Goal: Task Accomplishment & Management: Use online tool/utility

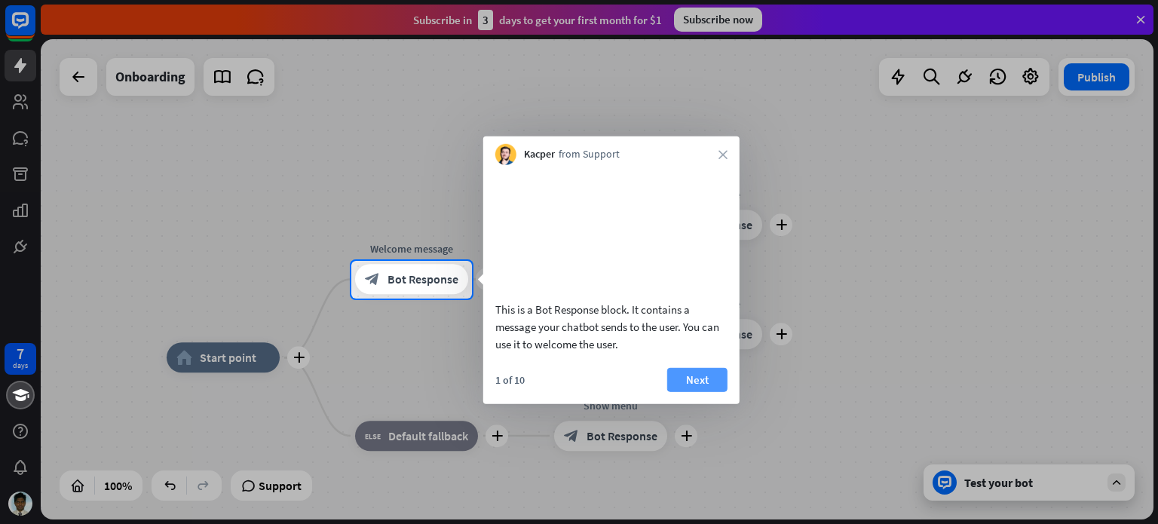
click at [688, 391] on button "Next" at bounding box center [697, 379] width 60 height 24
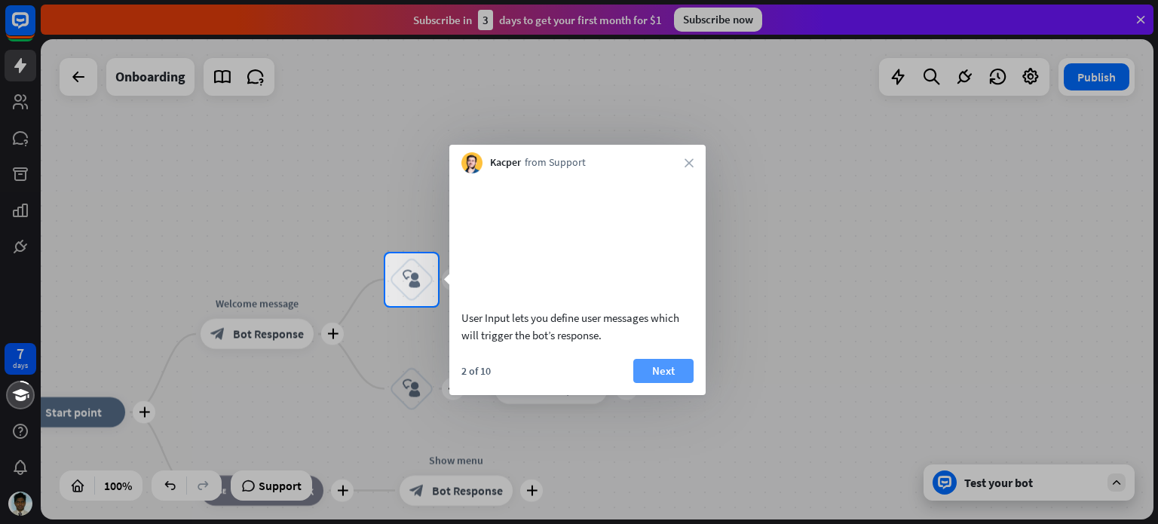
click at [675, 383] on button "Next" at bounding box center [663, 371] width 60 height 24
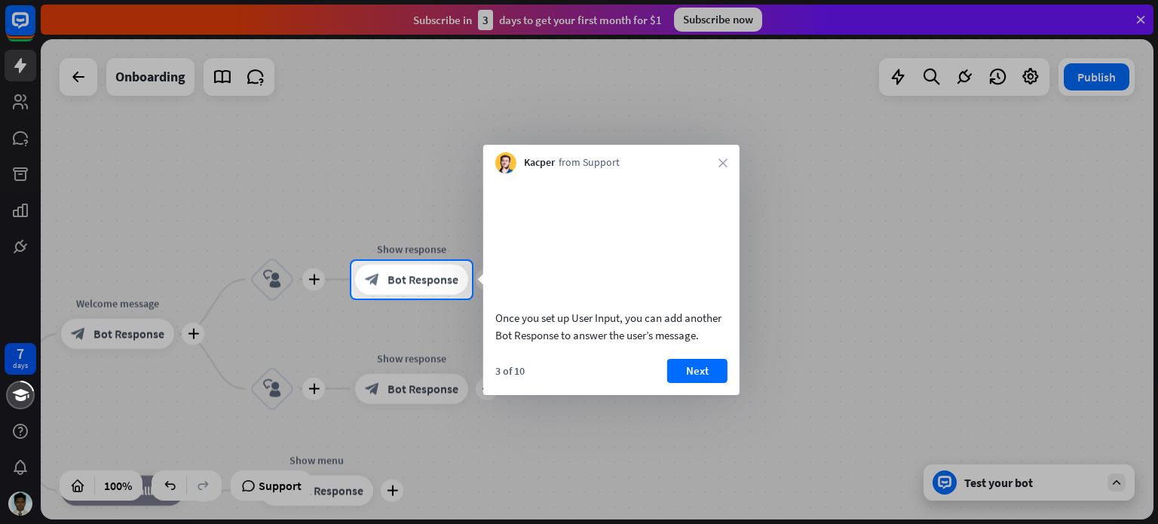
click at [675, 383] on button "Next" at bounding box center [697, 371] width 60 height 24
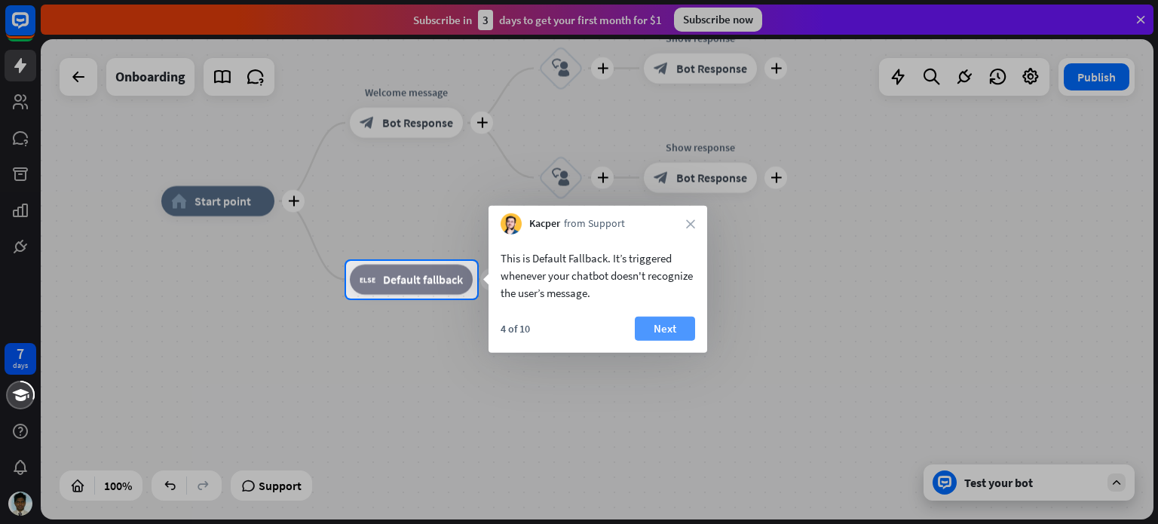
click at [671, 332] on button "Next" at bounding box center [665, 329] width 60 height 24
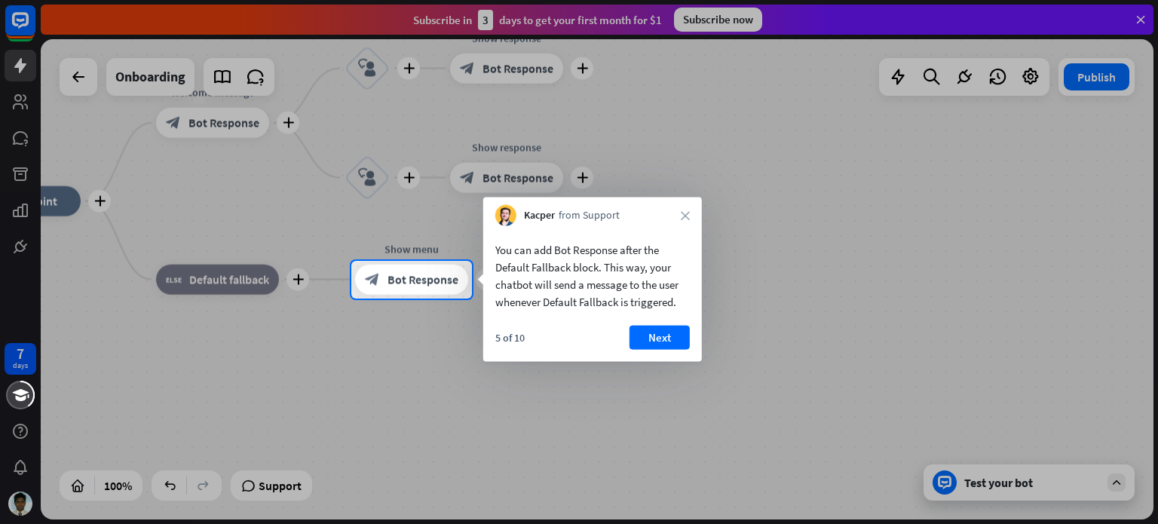
click at [671, 332] on button "Next" at bounding box center [659, 338] width 60 height 24
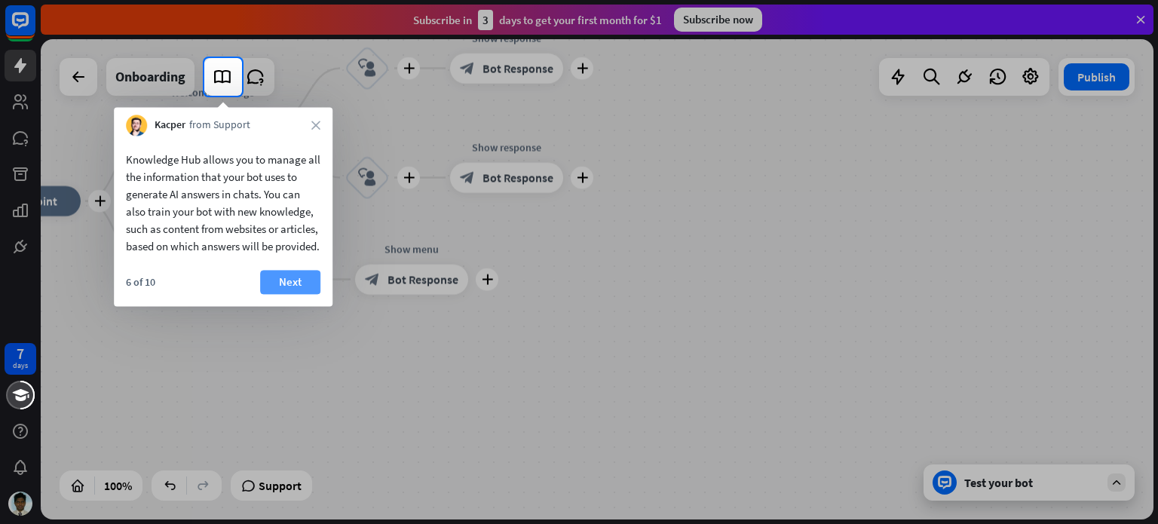
click at [302, 294] on button "Next" at bounding box center [290, 282] width 60 height 24
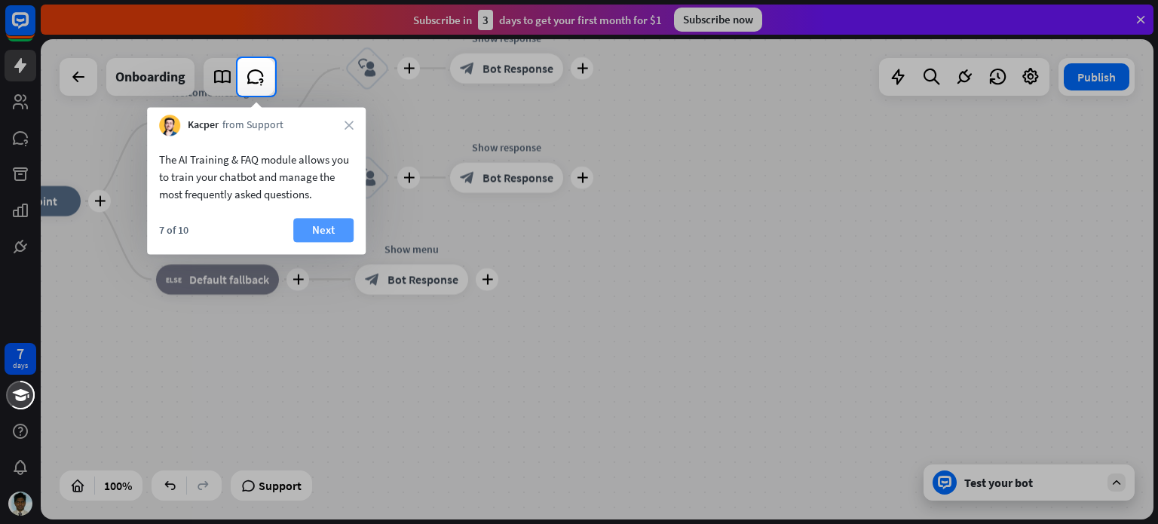
click at [322, 234] on button "Next" at bounding box center [323, 230] width 60 height 24
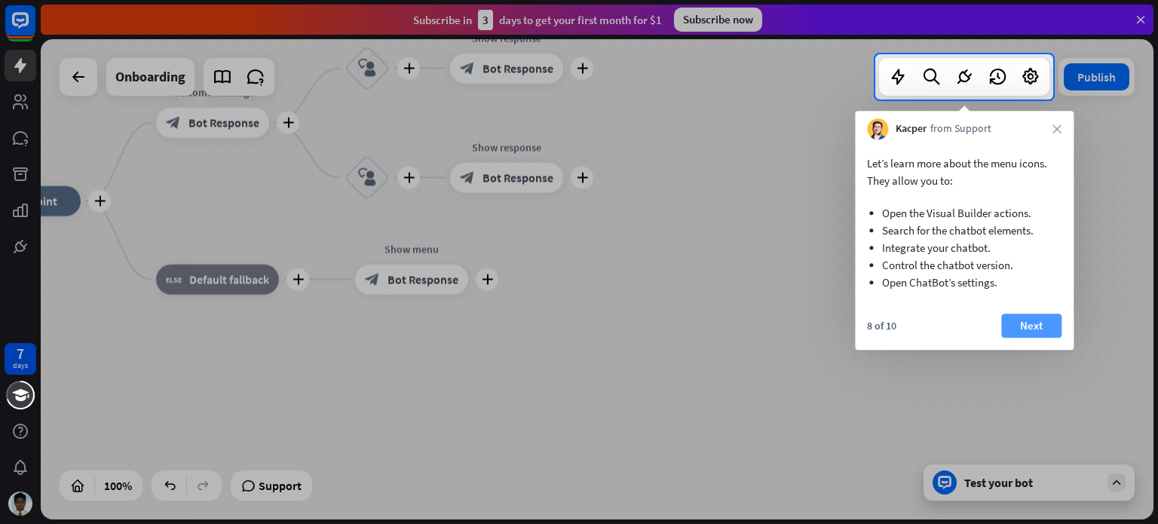
click at [1033, 321] on button "Next" at bounding box center [1031, 326] width 60 height 24
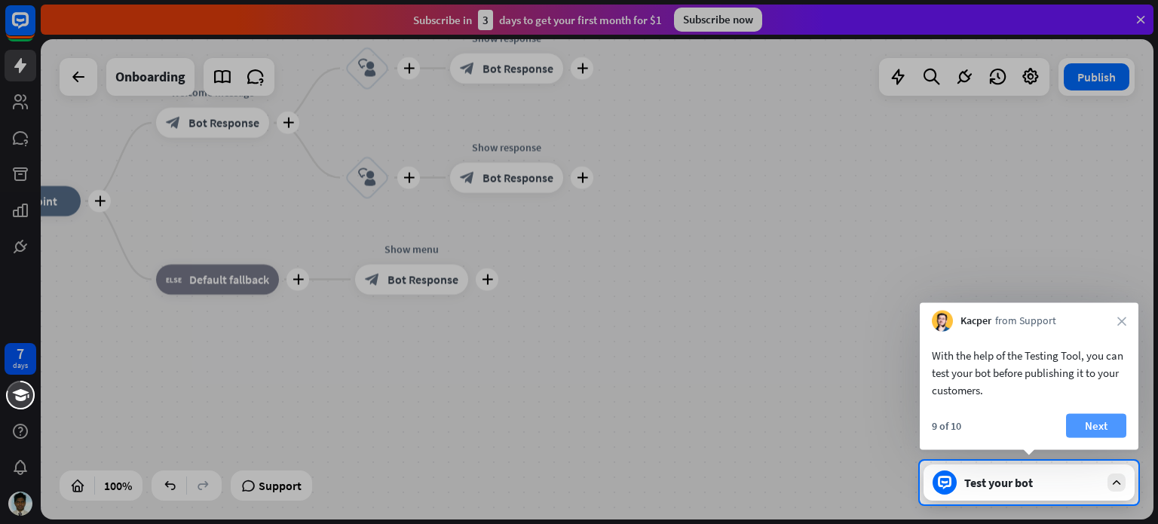
click at [1110, 423] on button "Next" at bounding box center [1096, 426] width 60 height 24
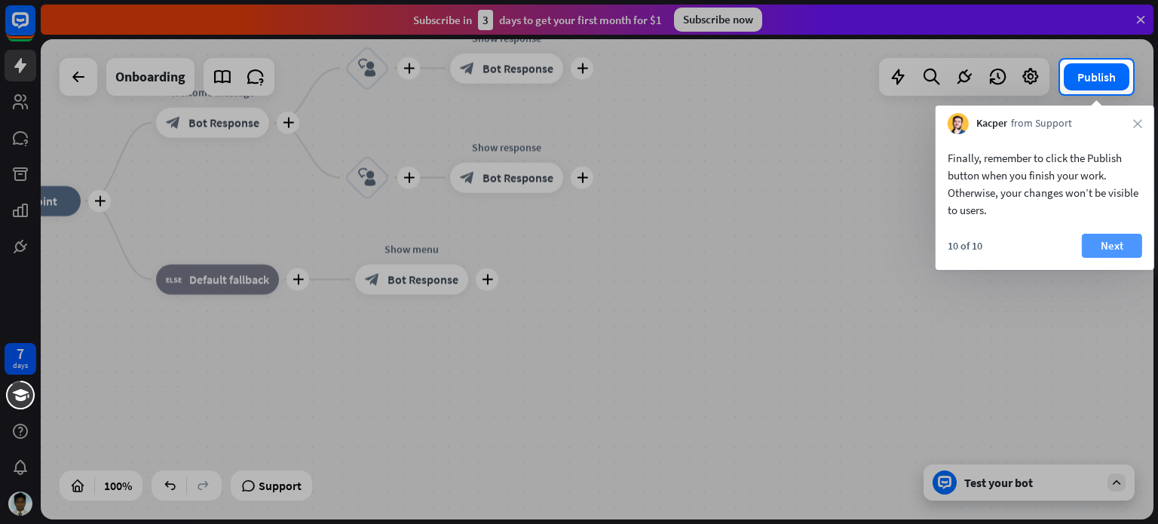
click at [1099, 239] on button "Next" at bounding box center [1112, 246] width 60 height 24
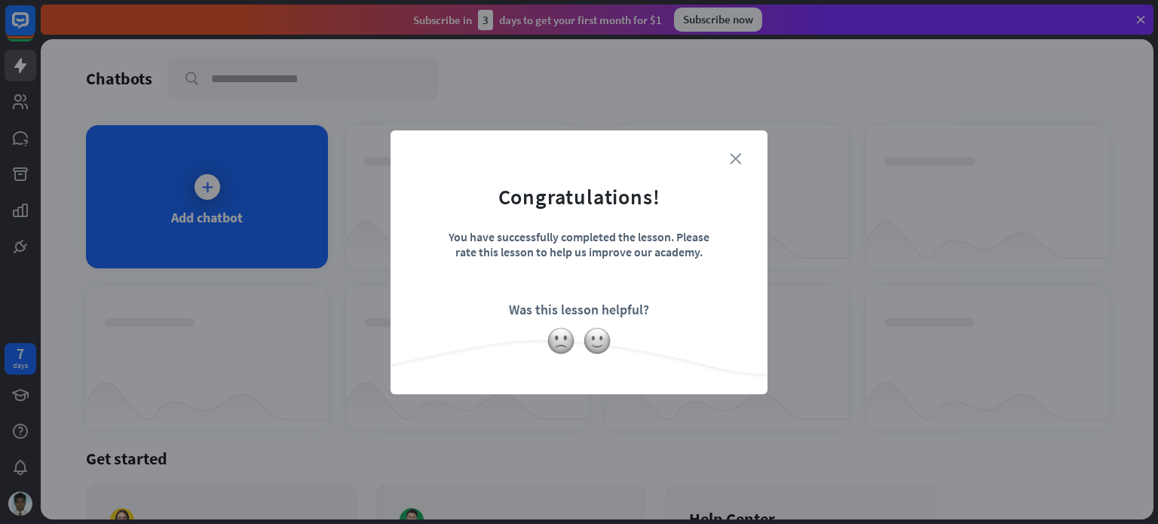
click at [738, 160] on icon "close" at bounding box center [735, 158] width 11 height 11
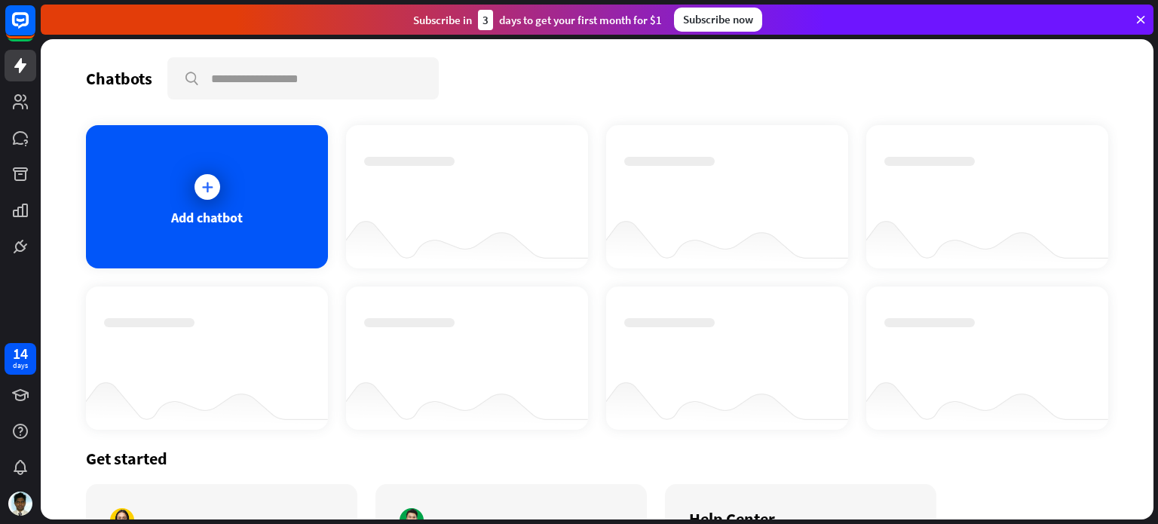
click at [734, 23] on div "Subscribe now" at bounding box center [718, 20] width 88 height 24
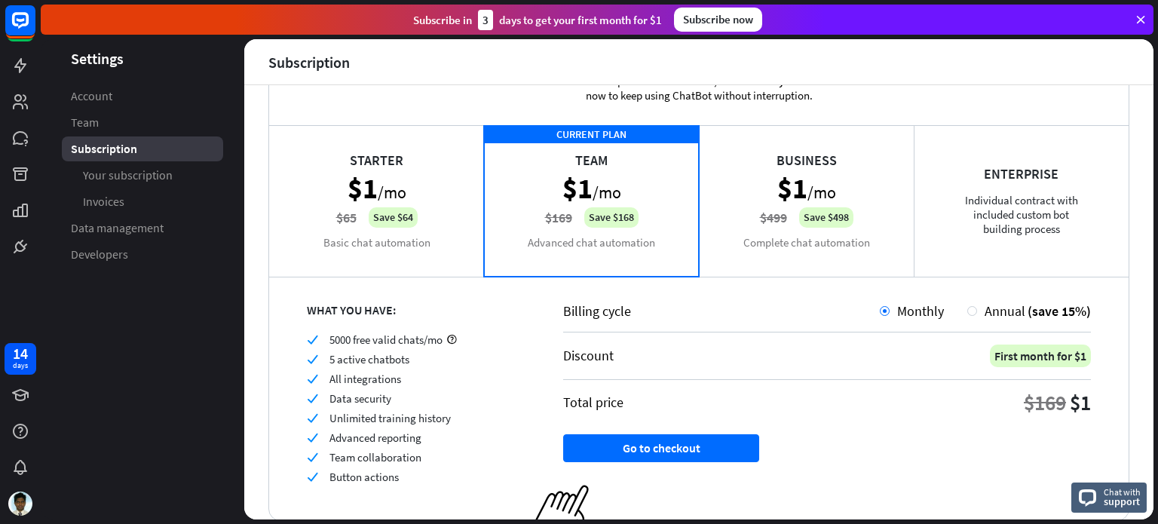
scroll to position [60, 0]
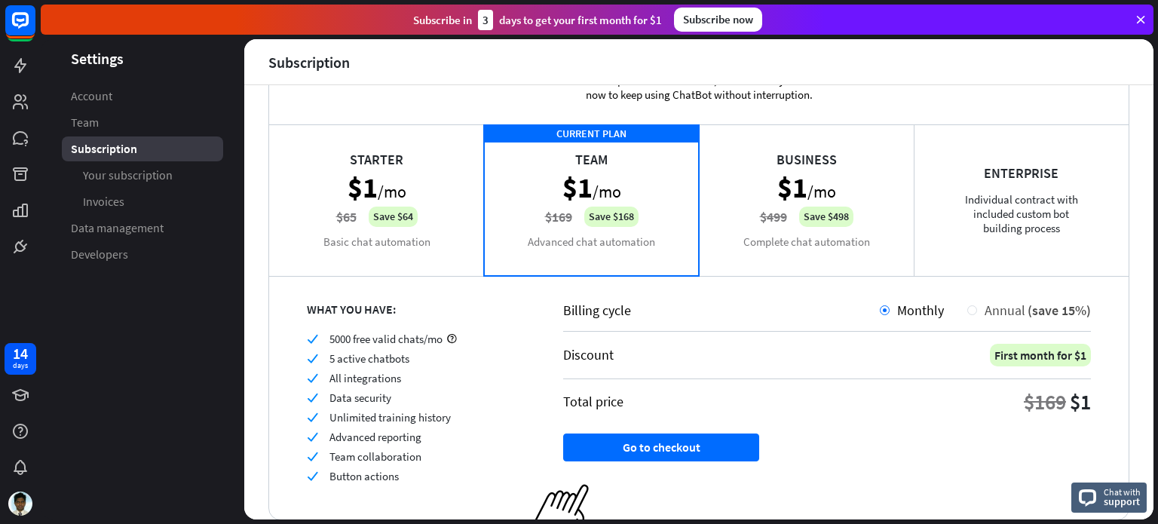
click at [985, 308] on span "Annual" at bounding box center [1005, 310] width 41 height 17
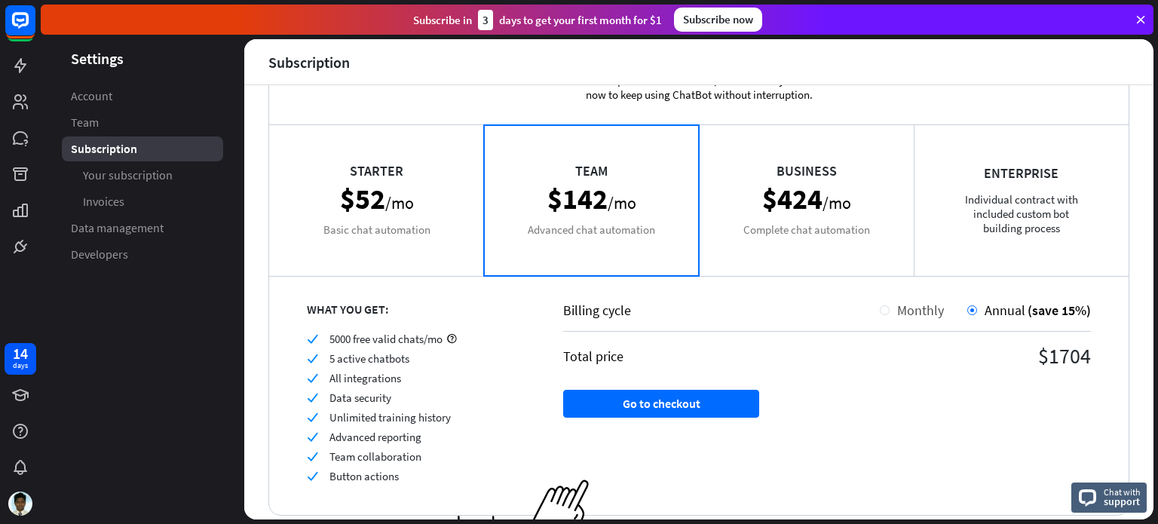
click at [890, 310] on div "Monthly" at bounding box center [917, 310] width 54 height 17
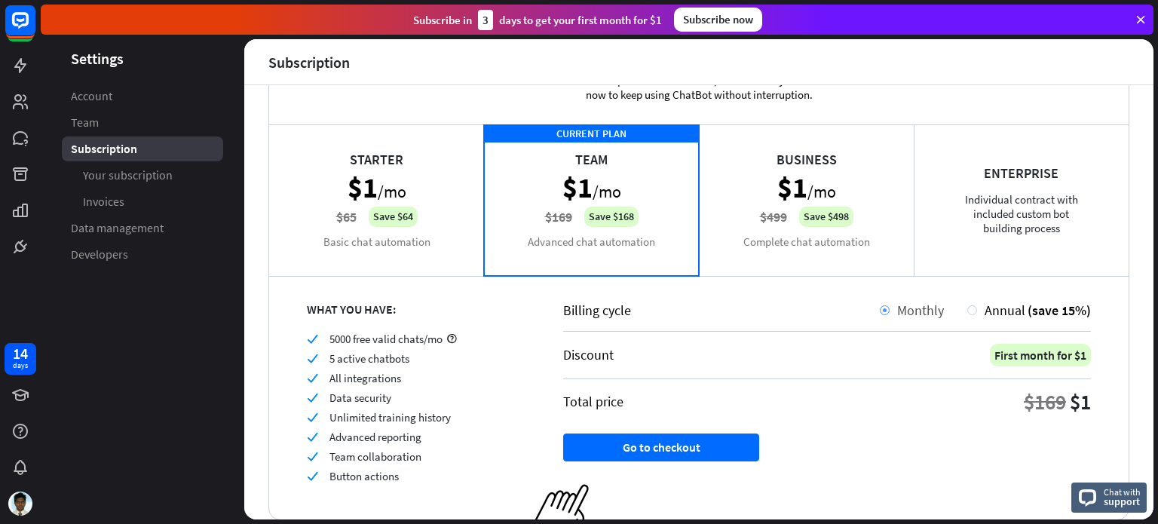
scroll to position [0, 0]
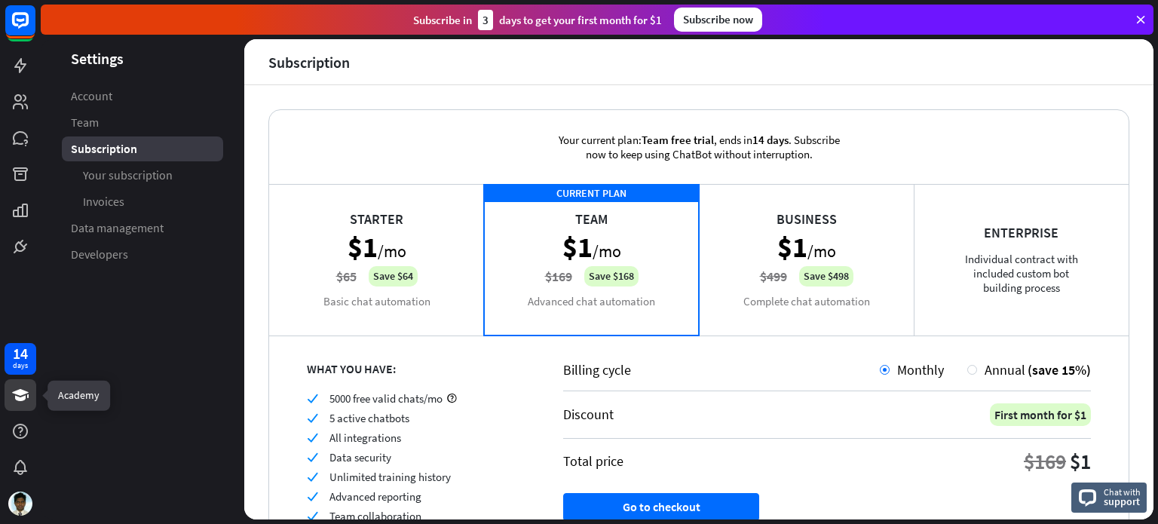
click at [20, 406] on link at bounding box center [21, 395] width 32 height 32
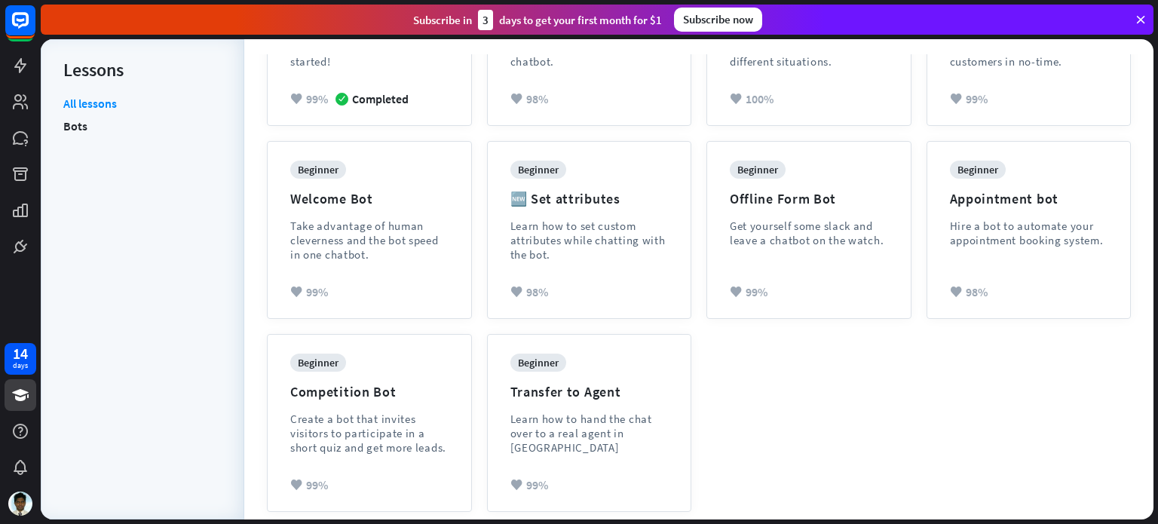
scroll to position [289, 0]
click at [82, 126] on link "Bots" at bounding box center [75, 126] width 24 height 23
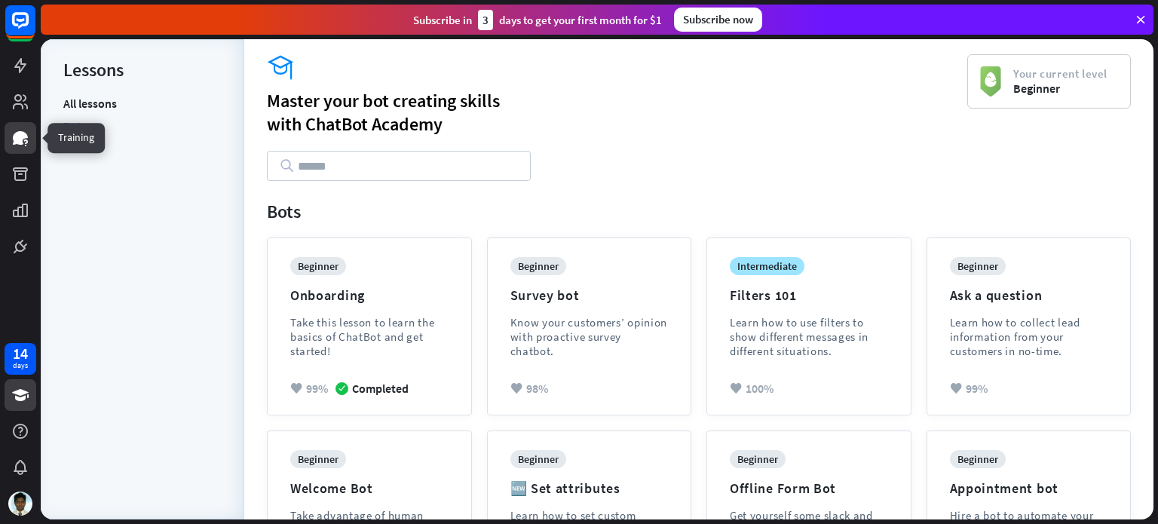
click at [21, 148] on link at bounding box center [21, 138] width 32 height 32
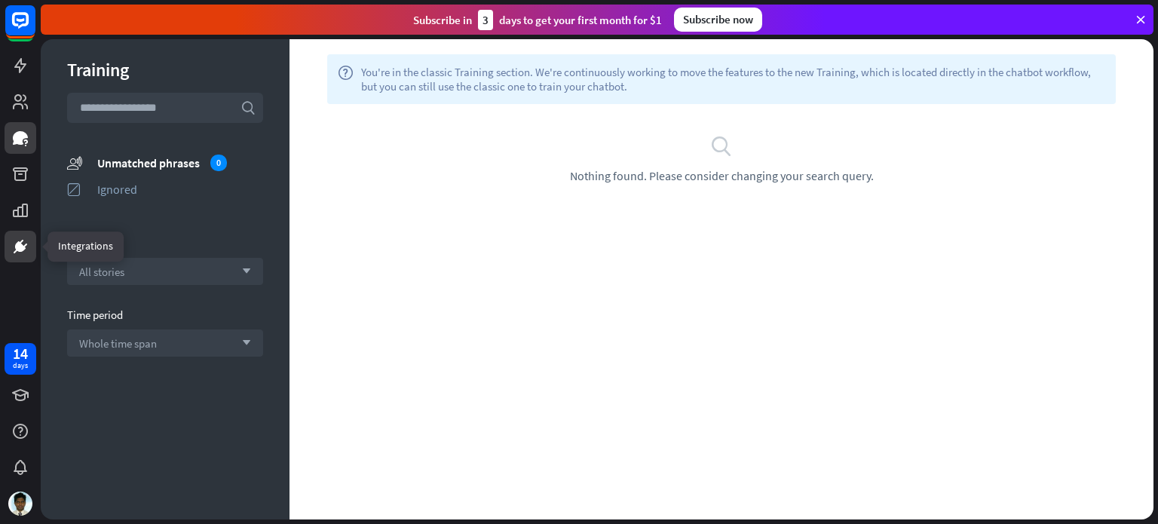
click at [30, 247] on link at bounding box center [21, 247] width 32 height 32
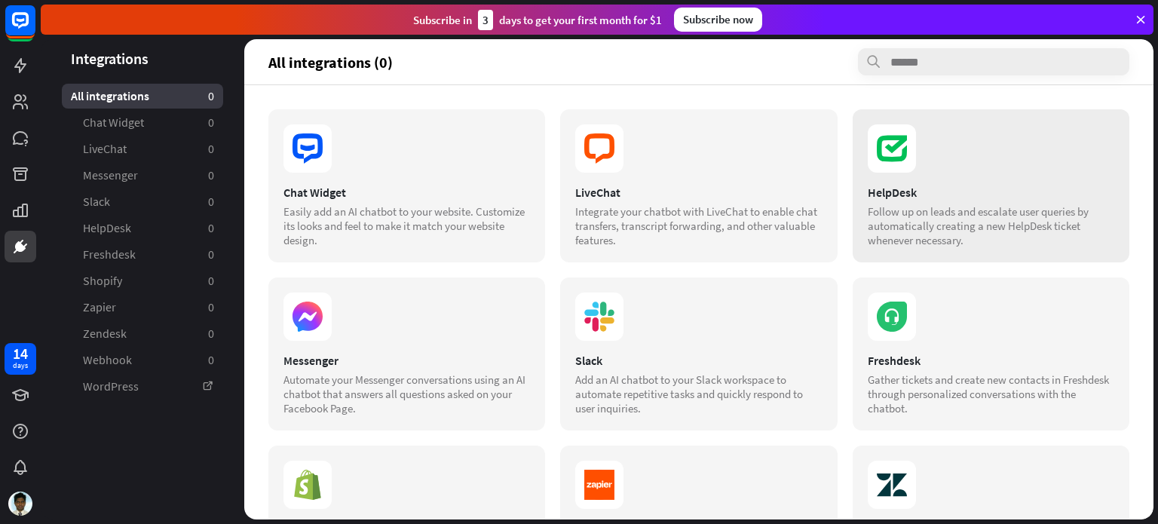
click at [917, 232] on div "Follow up on leads and escalate user queries by automatically creating a new He…" at bounding box center [991, 225] width 247 height 43
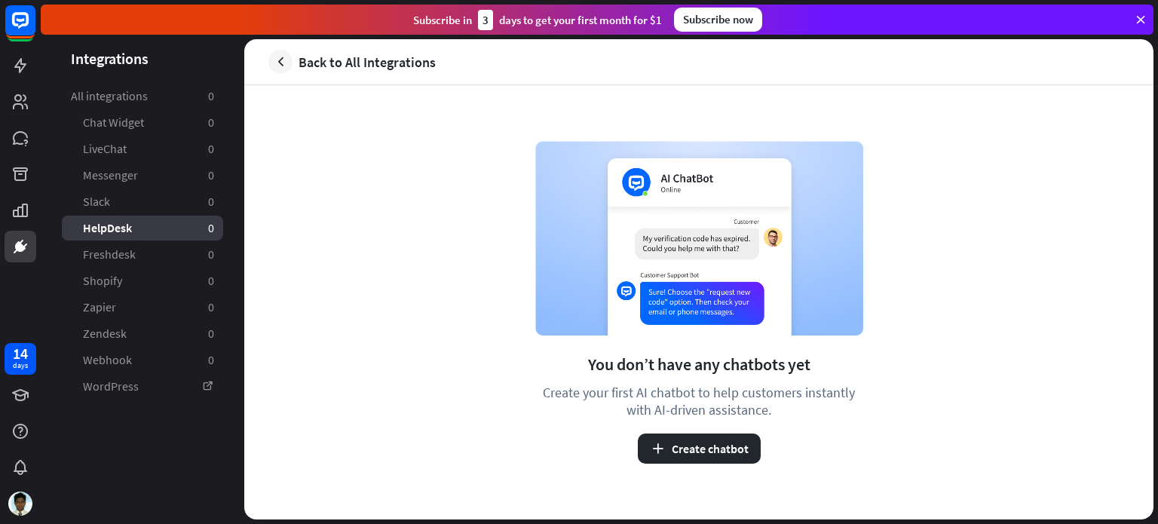
click at [133, 227] on div "HelpDesk 0" at bounding box center [142, 228] width 161 height 25
click at [12, 247] on icon at bounding box center [20, 246] width 18 height 18
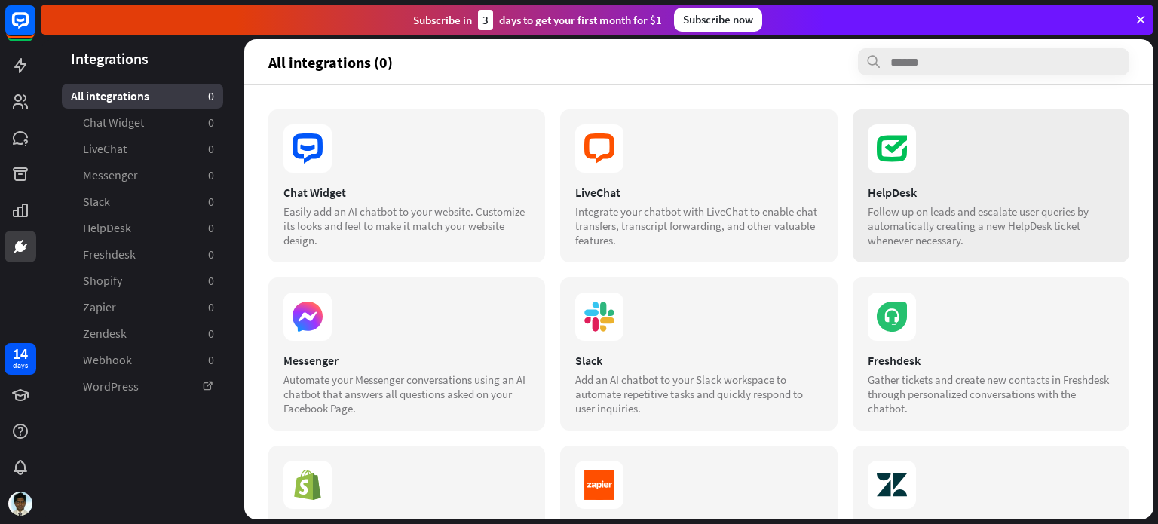
click at [881, 216] on div "Follow up on leads and escalate user queries by automatically creating a new He…" at bounding box center [991, 225] width 247 height 43
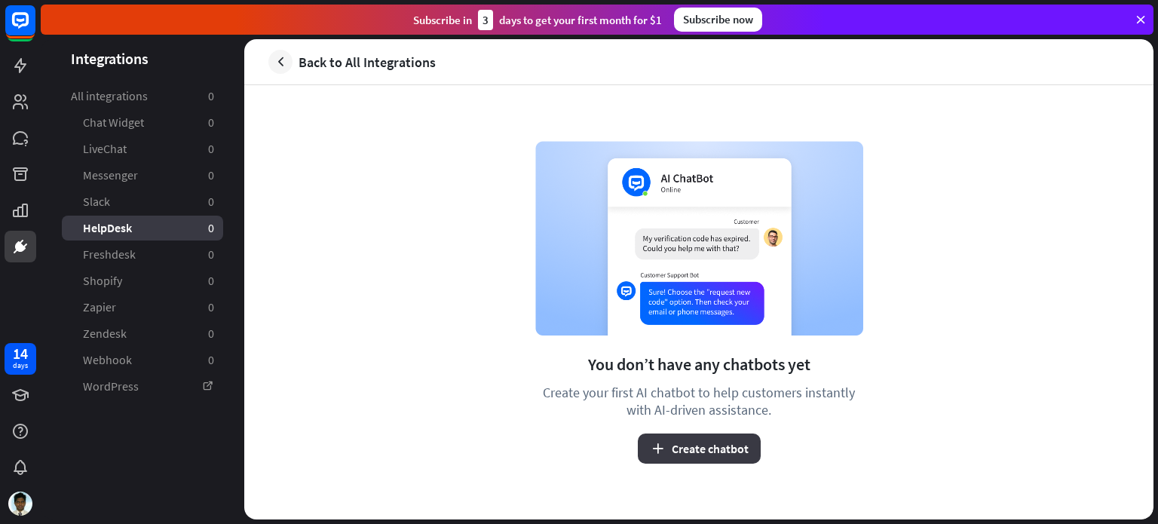
click at [703, 445] on button "Create chatbot" at bounding box center [699, 448] width 123 height 30
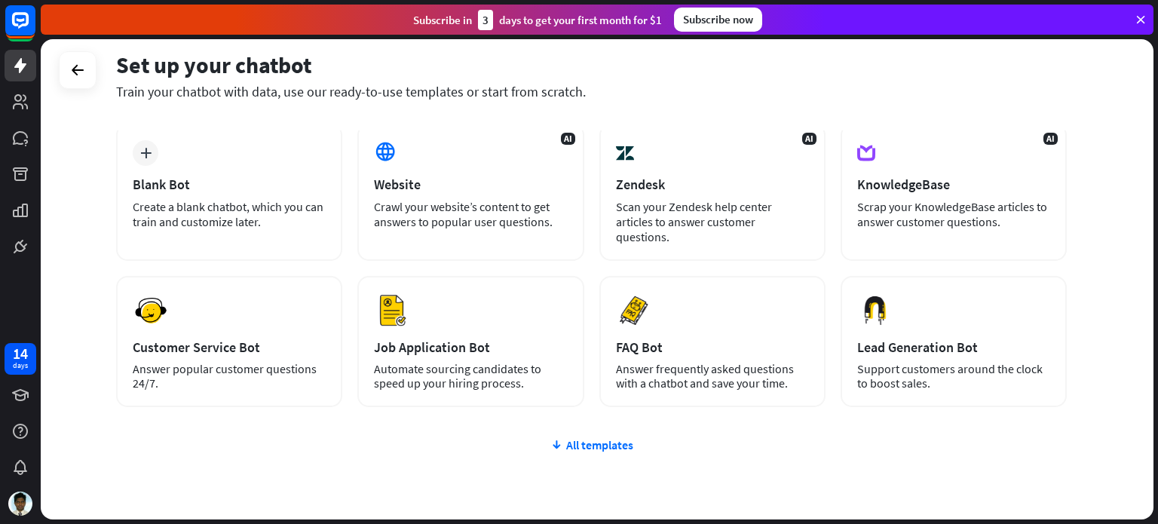
scroll to position [87, 0]
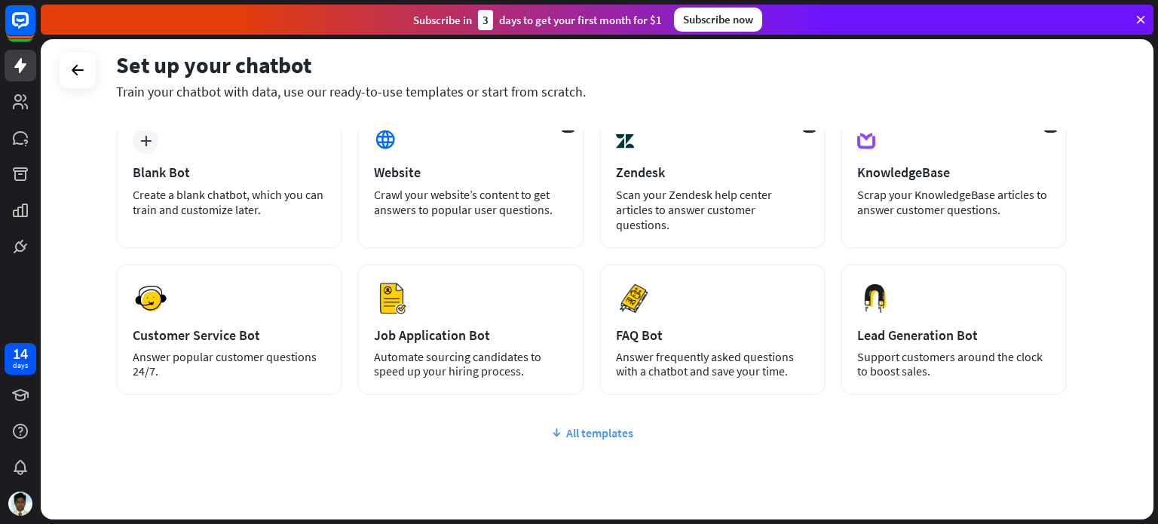
click at [615, 425] on div "All templates" at bounding box center [591, 432] width 951 height 15
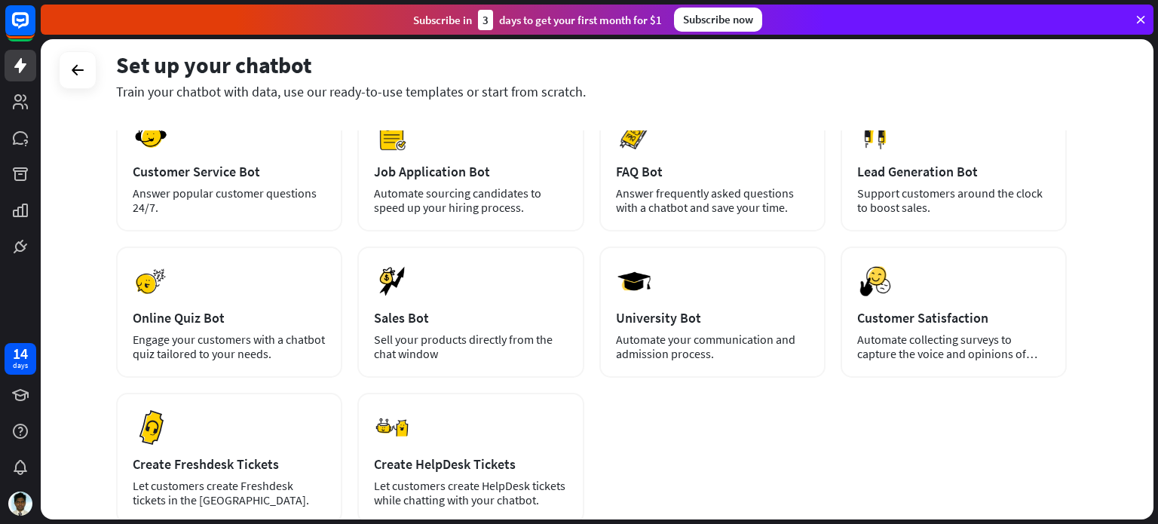
scroll to position [300, 0]
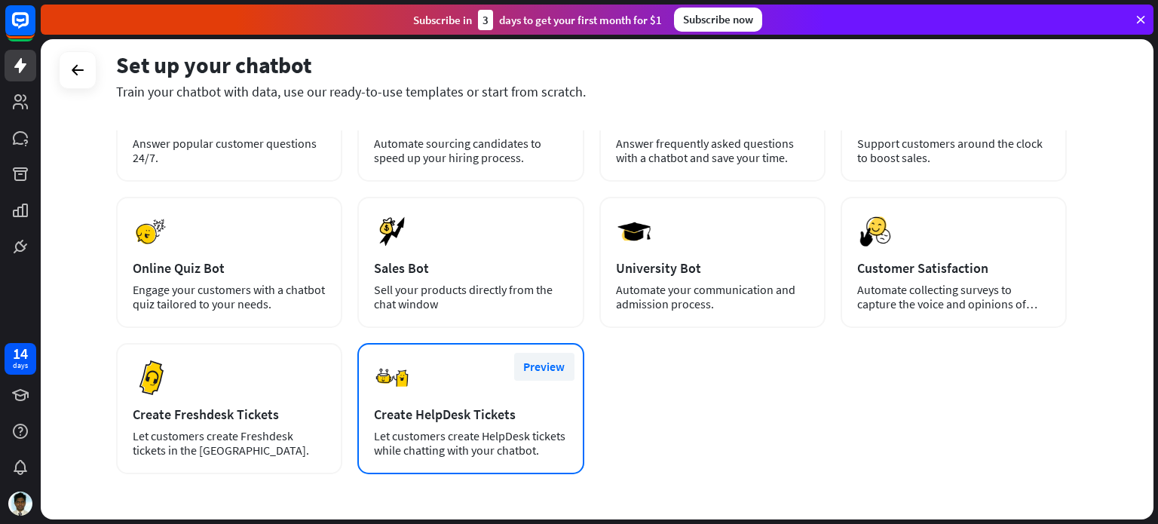
click at [534, 353] on button "Preview" at bounding box center [544, 367] width 60 height 28
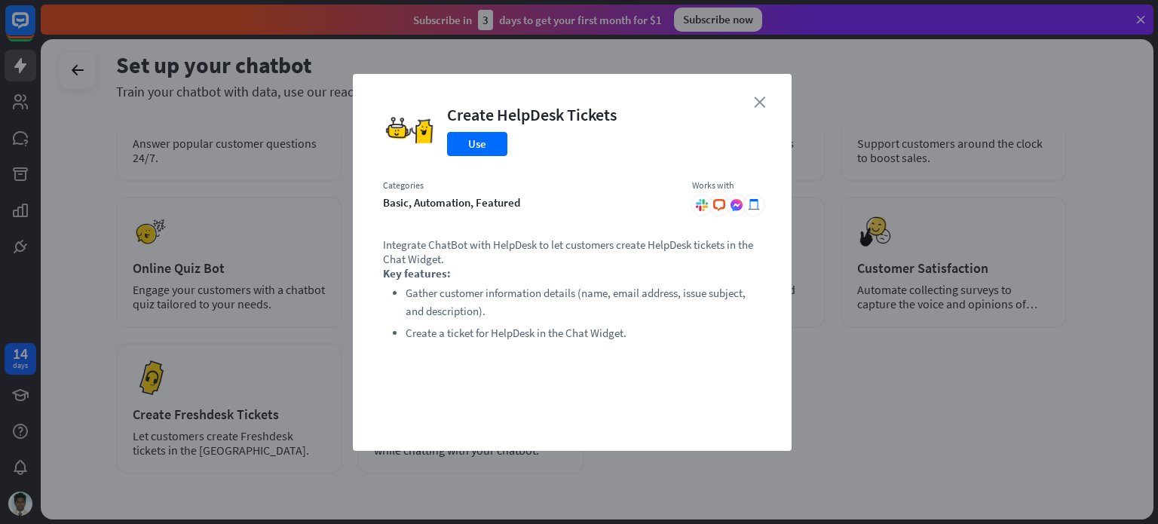
click at [758, 105] on icon "close" at bounding box center [759, 101] width 11 height 11
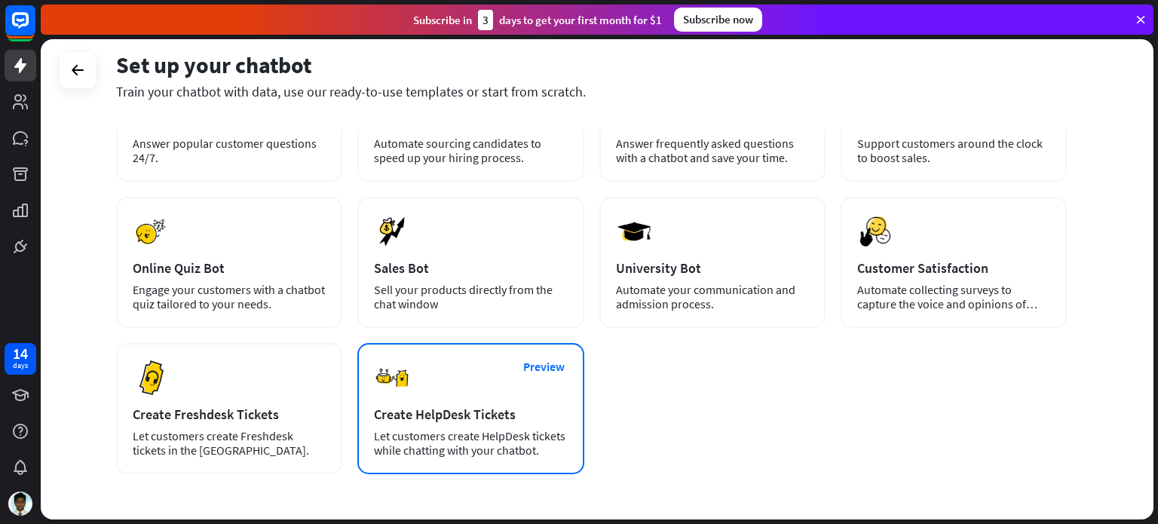
click at [449, 385] on div "Preview Create HelpDesk Tickets Let customers create HelpDesk tickets while cha…" at bounding box center [470, 408] width 226 height 131
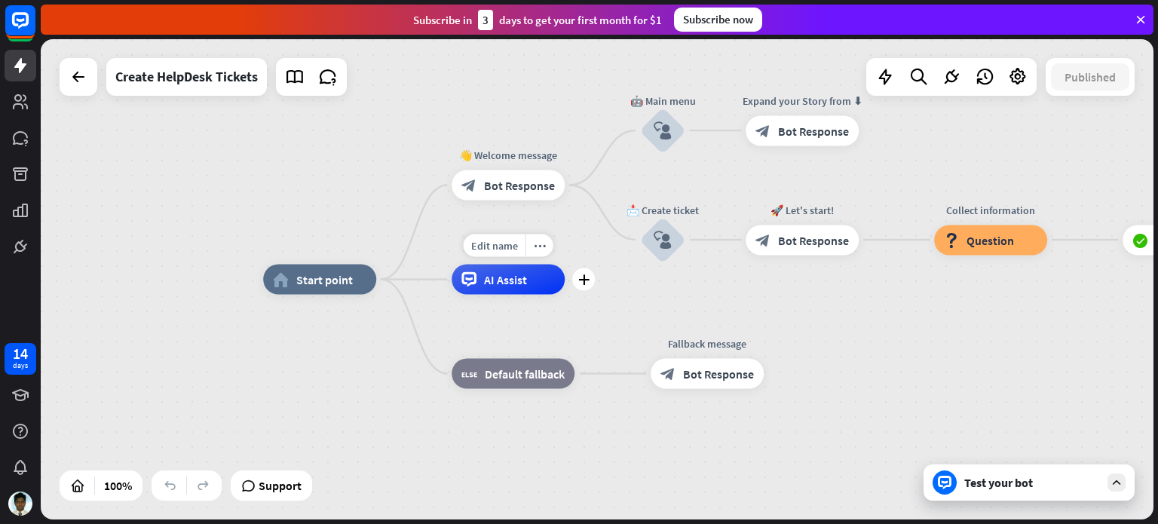
click at [499, 293] on div "AI Assist" at bounding box center [508, 280] width 113 height 30
click at [357, 161] on div "home_2 Start point 👋 Welcome message block_bot_response Bot Response 🤖 Main men…" at bounding box center [597, 279] width 1113 height 480
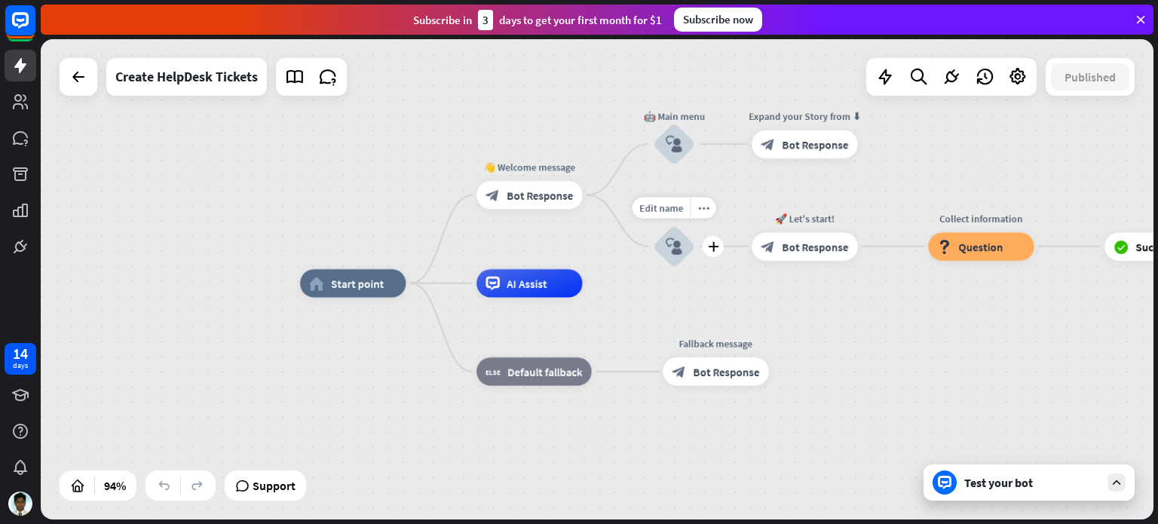
click at [674, 244] on icon "block_user_input" at bounding box center [674, 245] width 17 height 17
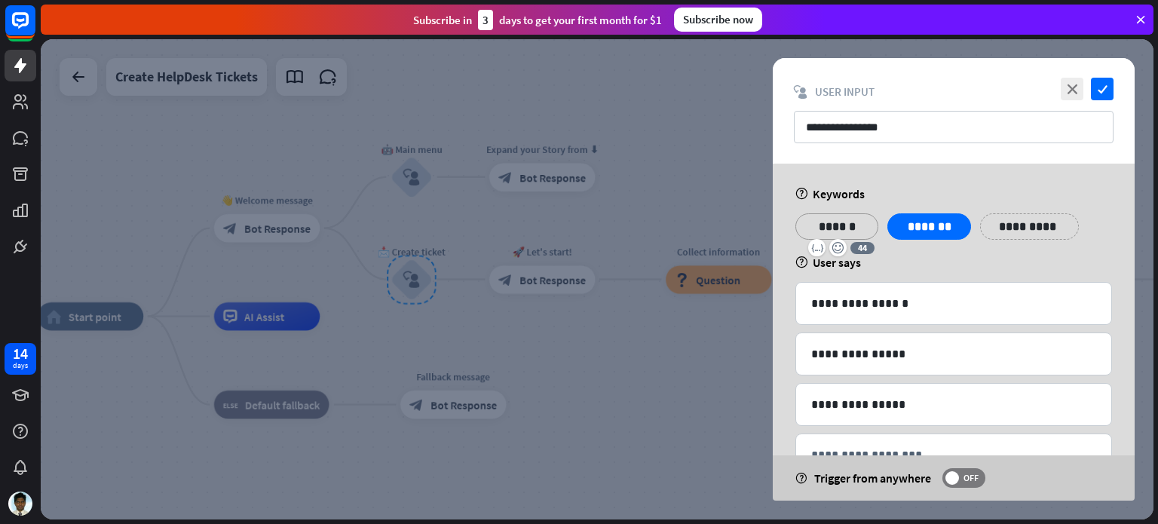
click at [834, 217] on p "******" at bounding box center [837, 226] width 60 height 19
click at [826, 225] on p "******" at bounding box center [837, 226] width 60 height 19
click at [1070, 90] on icon "close" at bounding box center [1072, 89] width 23 height 23
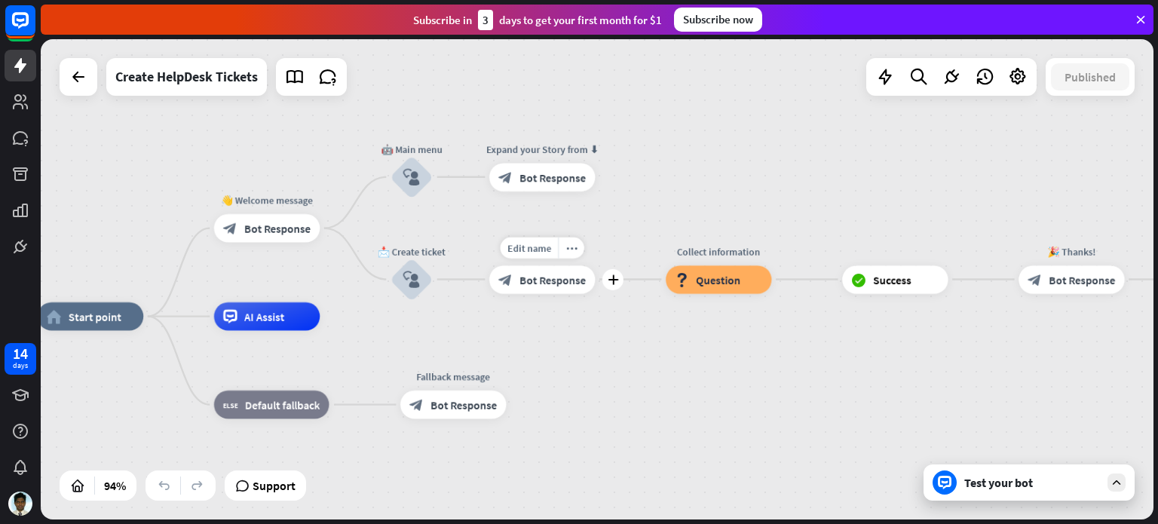
click at [539, 289] on div "block_bot_response Bot Response" at bounding box center [542, 279] width 106 height 28
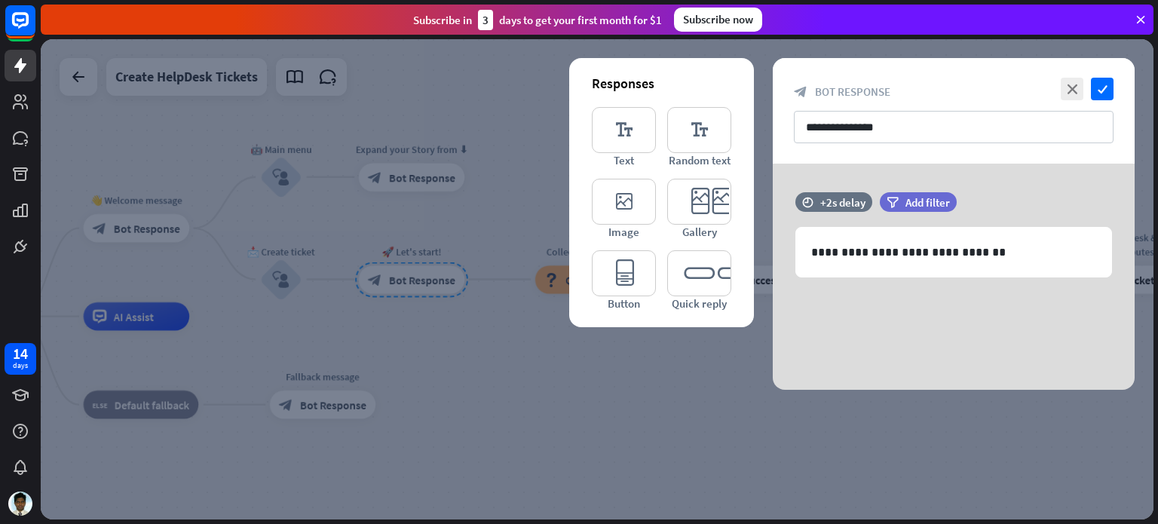
click at [1057, 83] on div "close check" at bounding box center [1085, 89] width 57 height 23
click at [1068, 86] on icon "close" at bounding box center [1072, 89] width 23 height 23
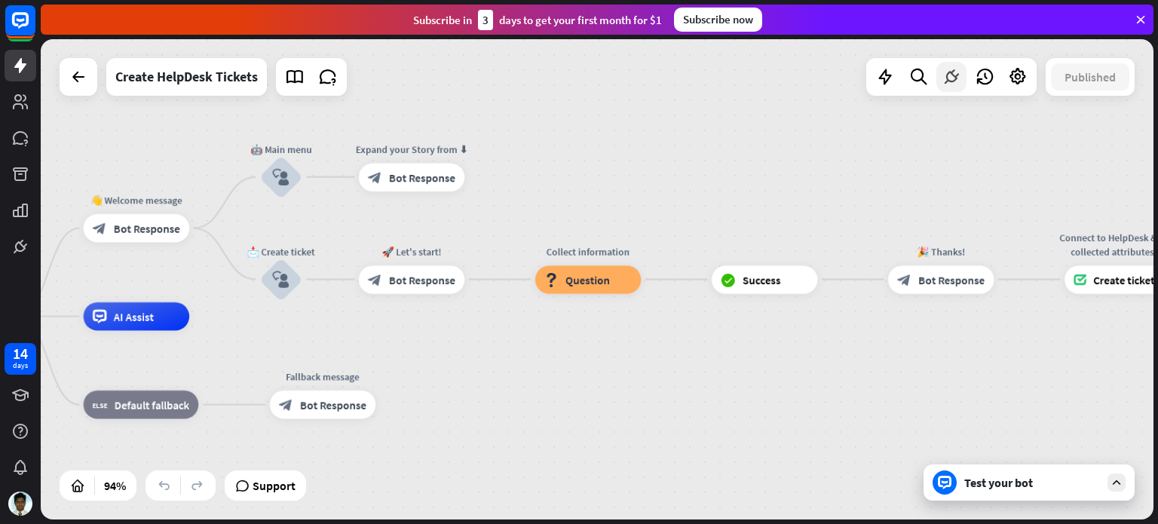
click at [956, 87] on div at bounding box center [951, 77] width 30 height 30
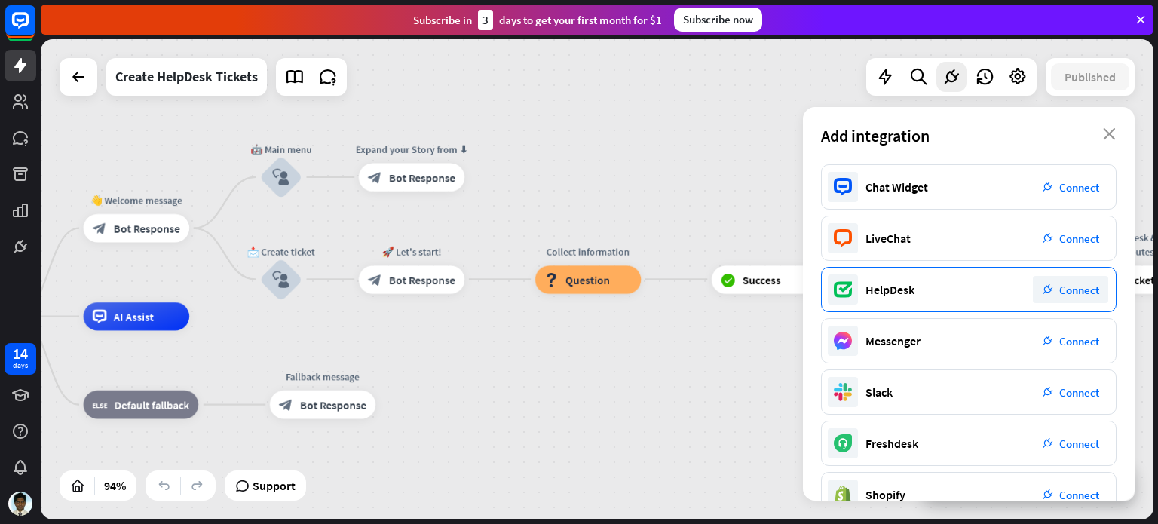
click at [1070, 289] on span "Connect" at bounding box center [1079, 290] width 40 height 14
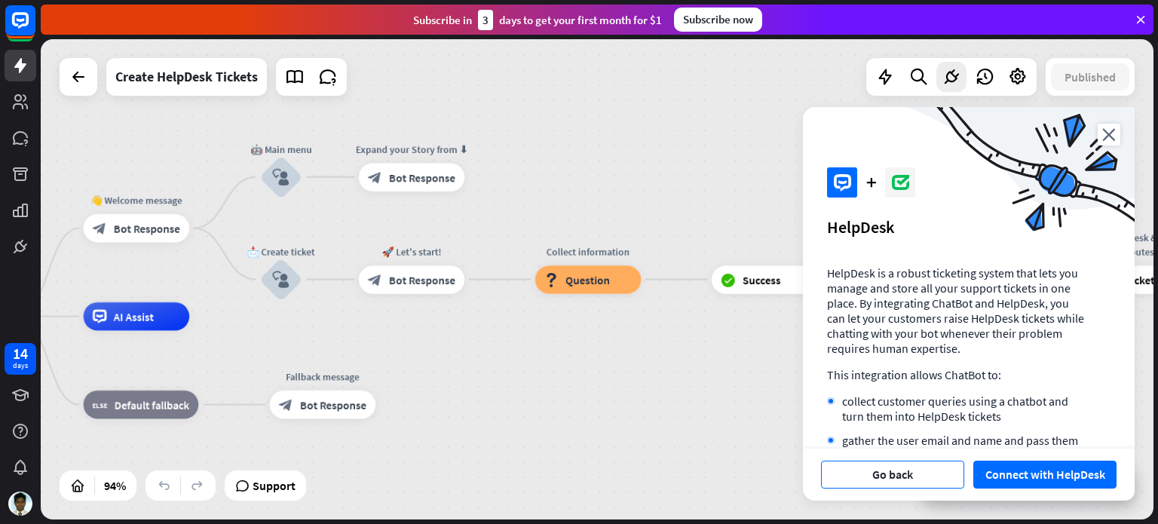
click at [911, 472] on button "Go back" at bounding box center [892, 475] width 143 height 28
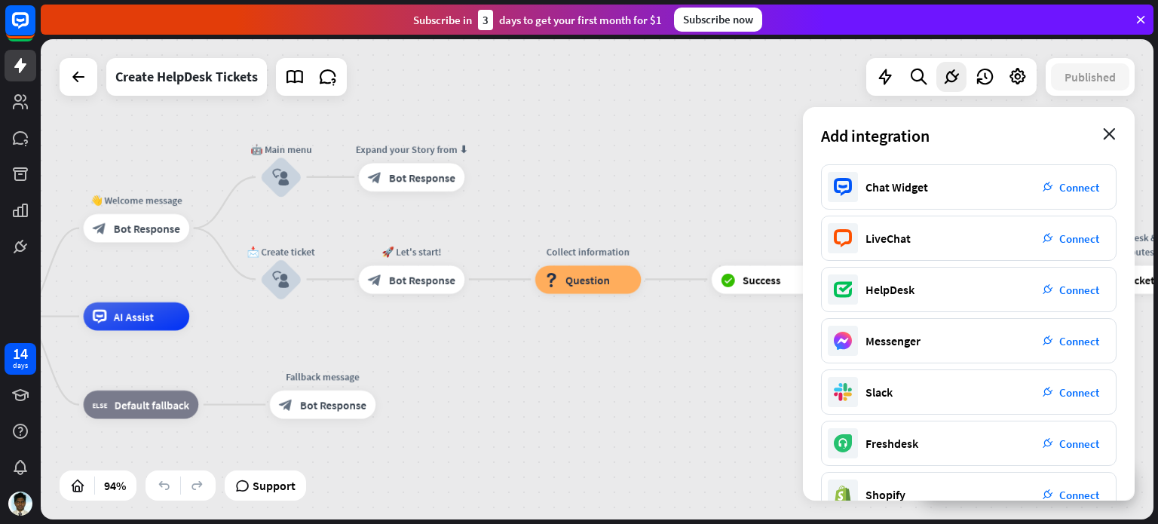
click at [1110, 135] on icon "close" at bounding box center [1109, 134] width 13 height 12
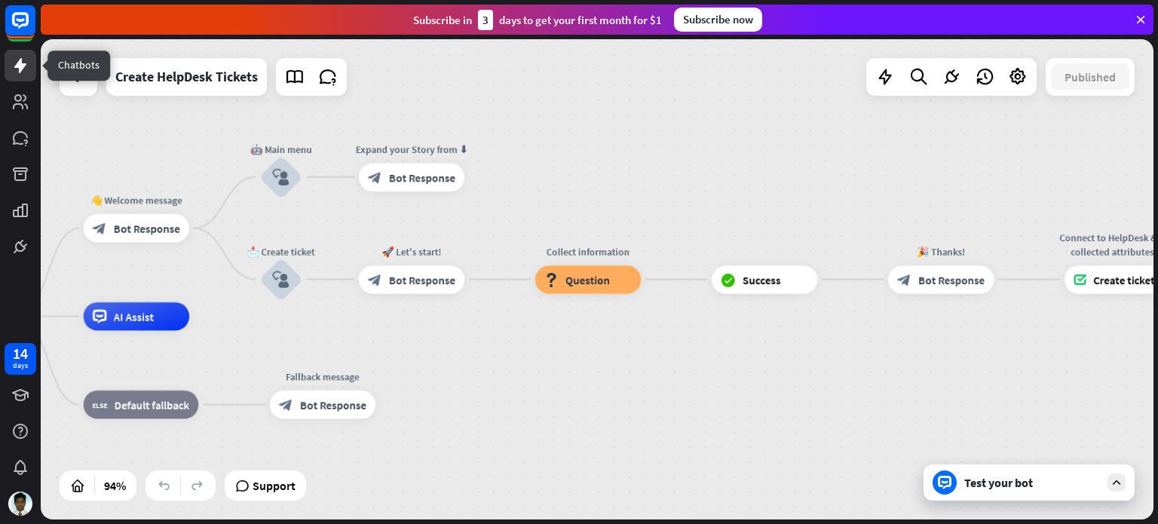
click at [28, 75] on link at bounding box center [21, 66] width 32 height 32
